Goal: Information Seeking & Learning: Learn about a topic

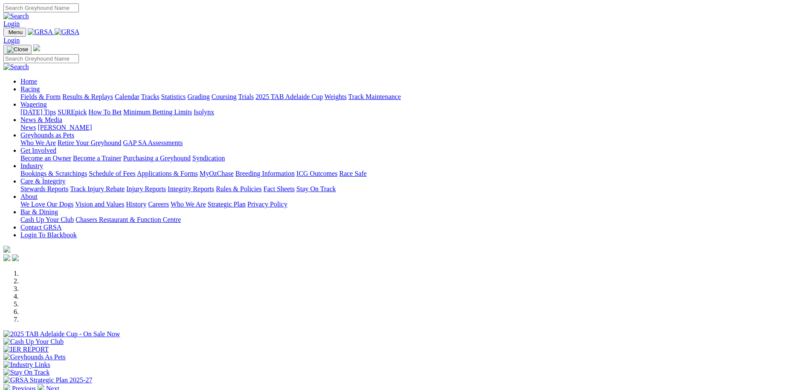
click at [347, 93] on link "Weights" at bounding box center [336, 96] width 22 height 7
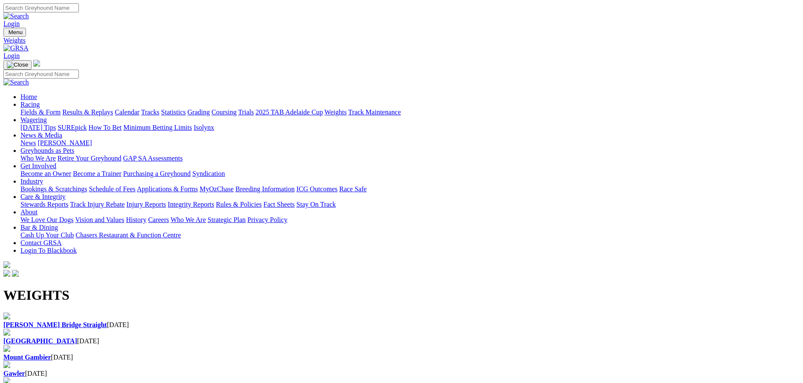
click at [37, 321] on div "[PERSON_NAME] Bridge Straight [DATE]" at bounding box center [401, 325] width 796 height 8
click at [61, 108] on link "Fields & Form" at bounding box center [40, 111] width 40 height 7
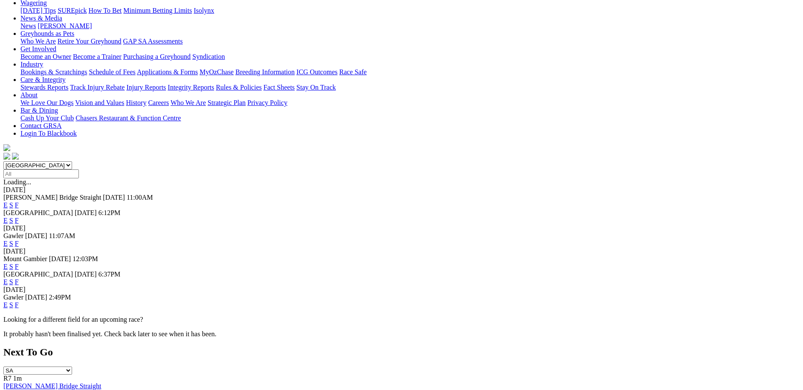
scroll to position [58, 0]
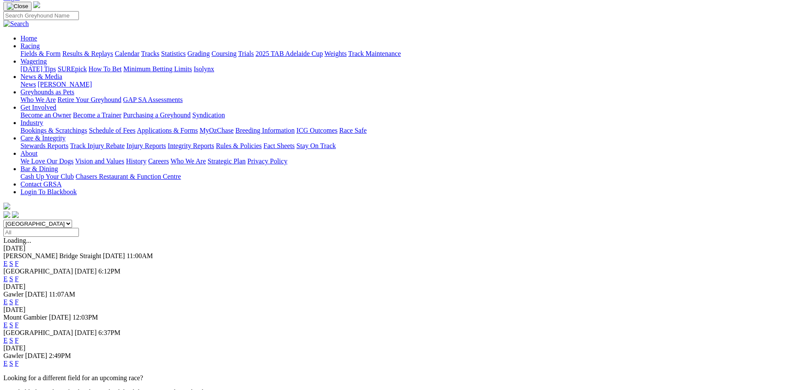
click at [19, 298] on link "F" at bounding box center [17, 301] width 4 height 7
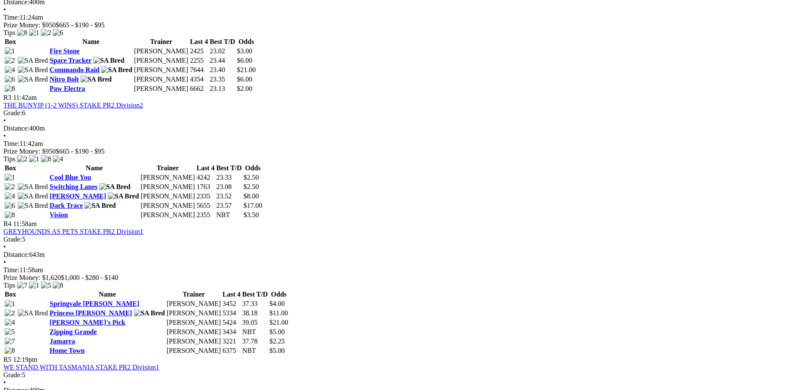
scroll to position [584, 0]
